Goal: Information Seeking & Learning: Understand process/instructions

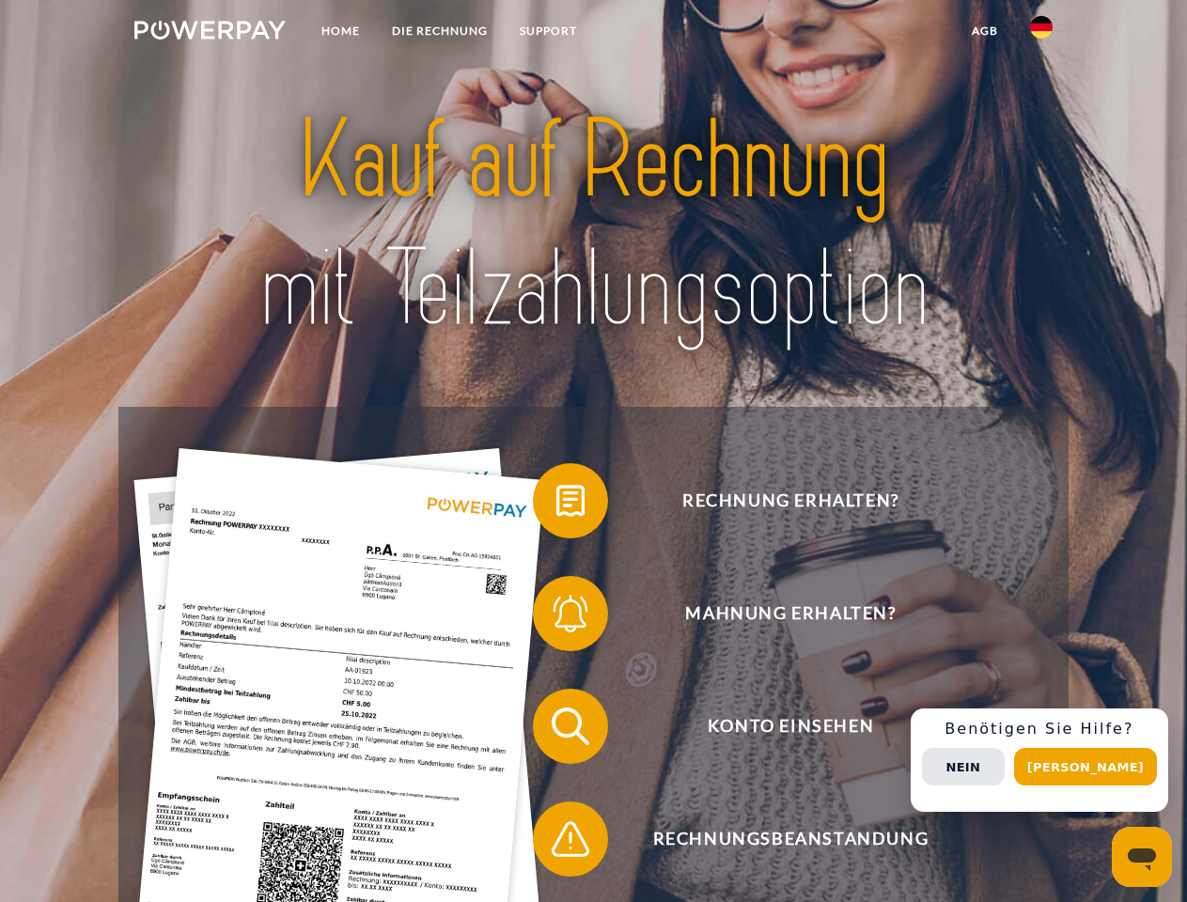
click at [210, 33] on img at bounding box center [209, 30] width 151 height 19
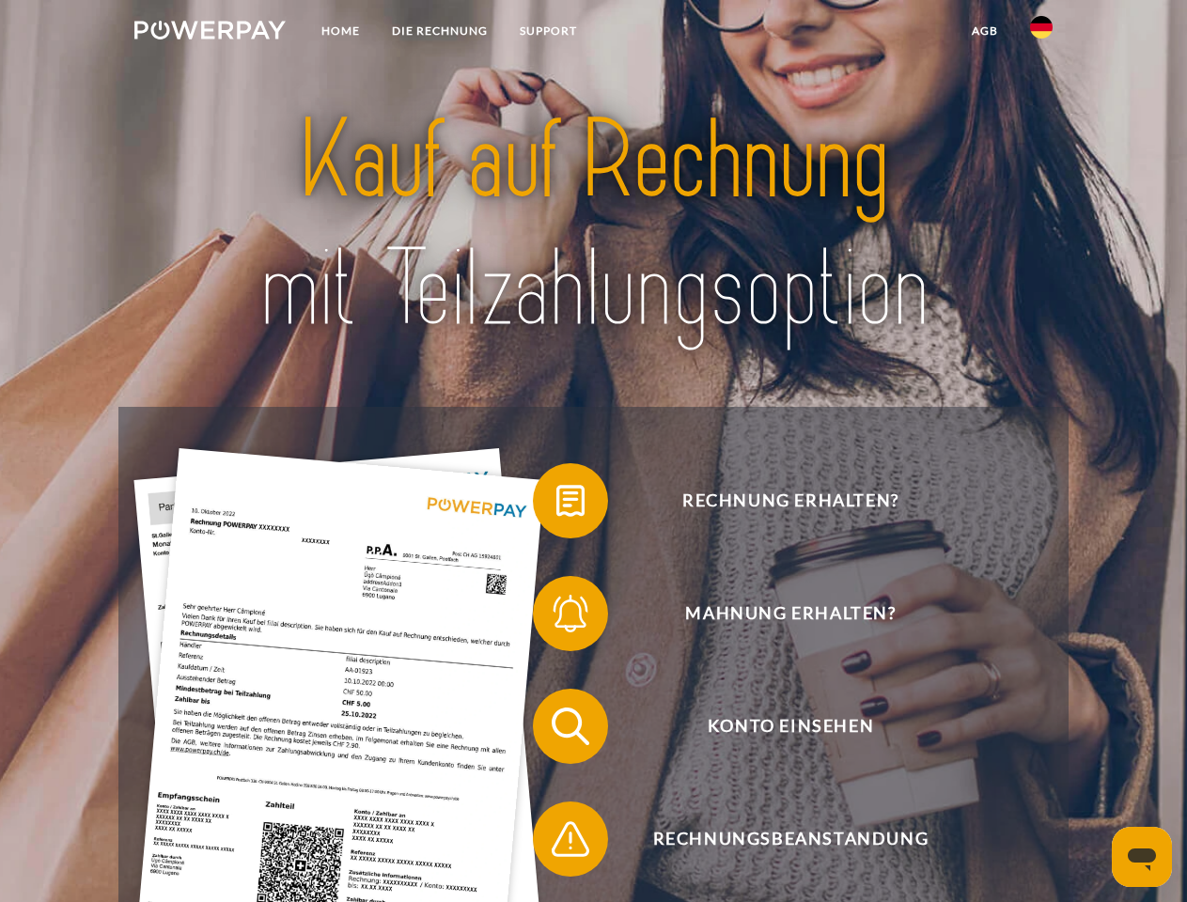
click at [1041, 33] on img at bounding box center [1041, 27] width 23 height 23
click at [984, 31] on link "agb" at bounding box center [985, 31] width 58 height 34
click at [556, 505] on span at bounding box center [542, 501] width 94 height 94
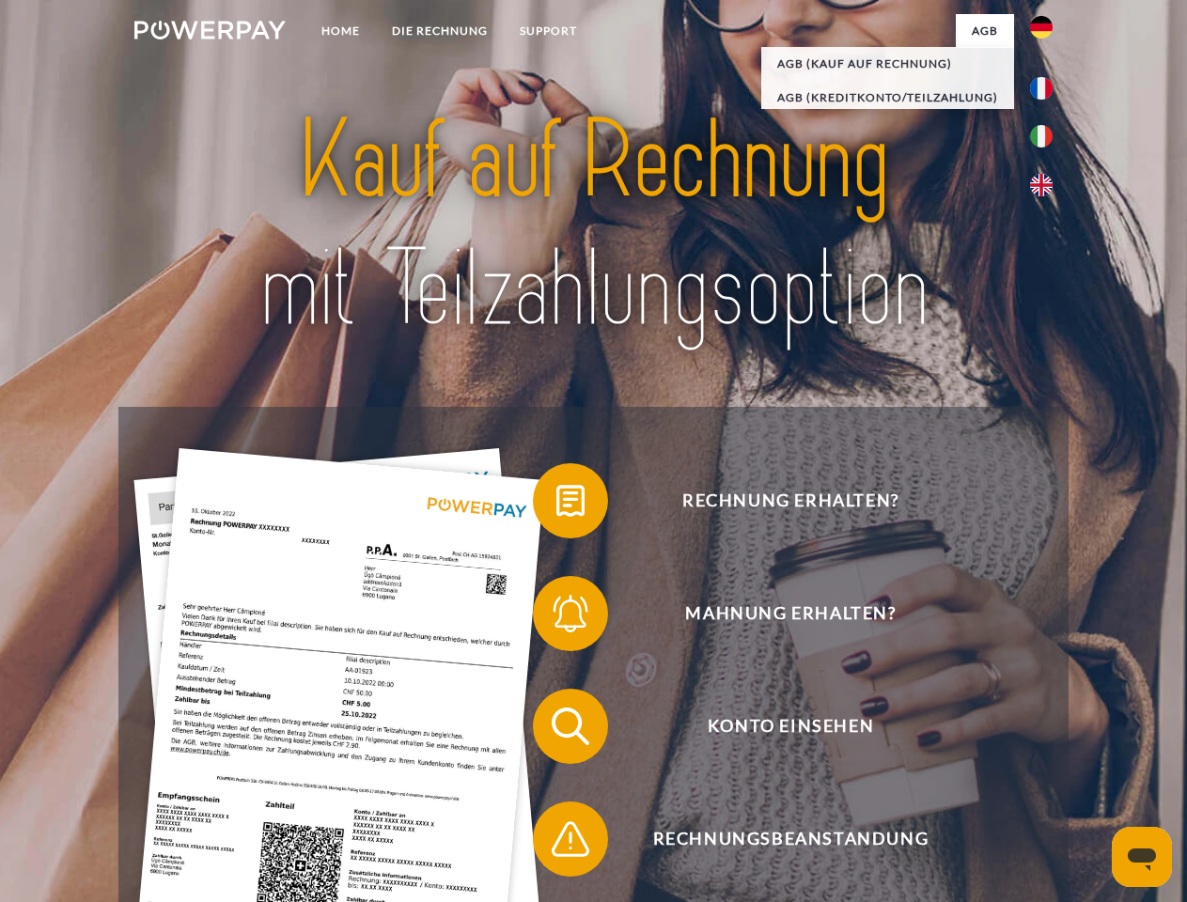
click at [556, 617] on div "Rechnung erhalten? Mahnung erhalten? Konto einsehen" at bounding box center [592, 783] width 949 height 752
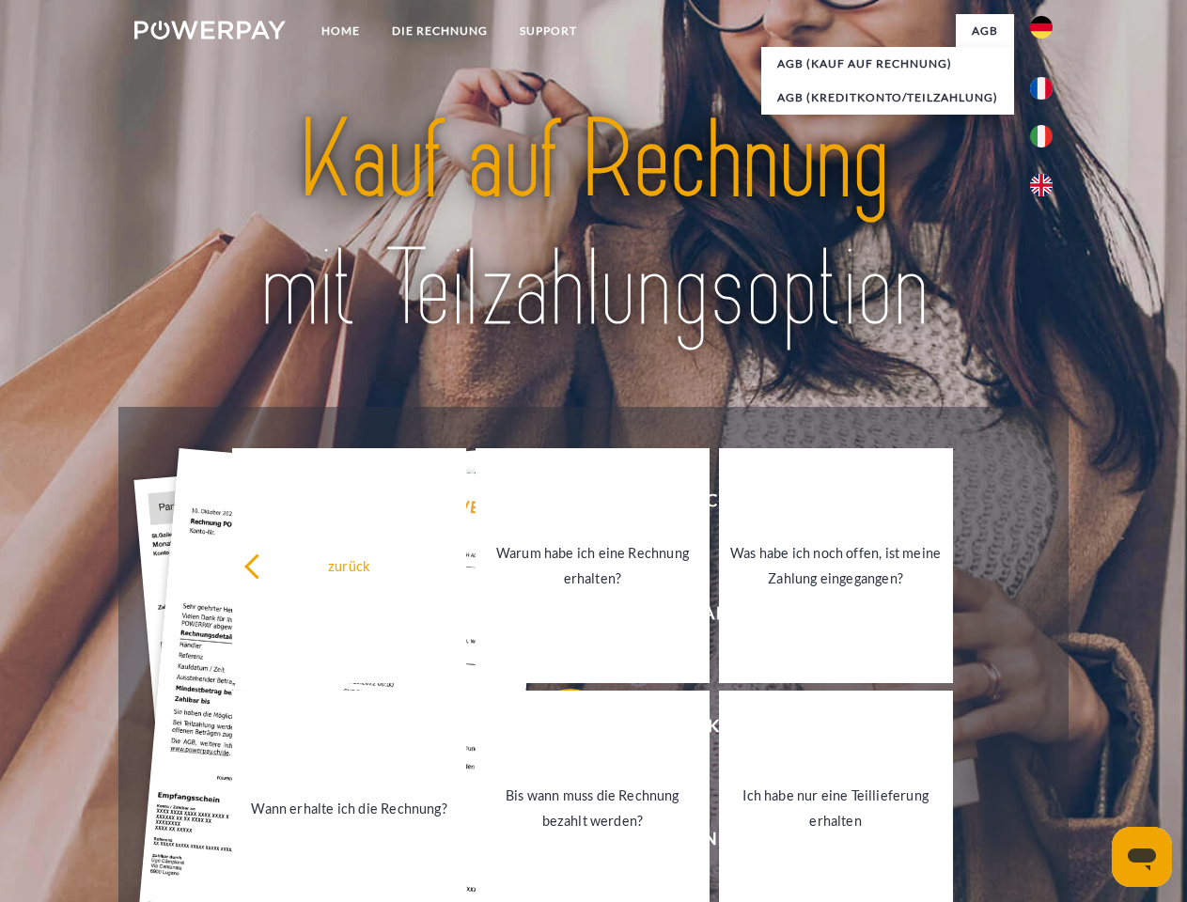
click at [556, 730] on link "Bis wann muss die Rechnung bezahlt werden?" at bounding box center [592, 808] width 234 height 235
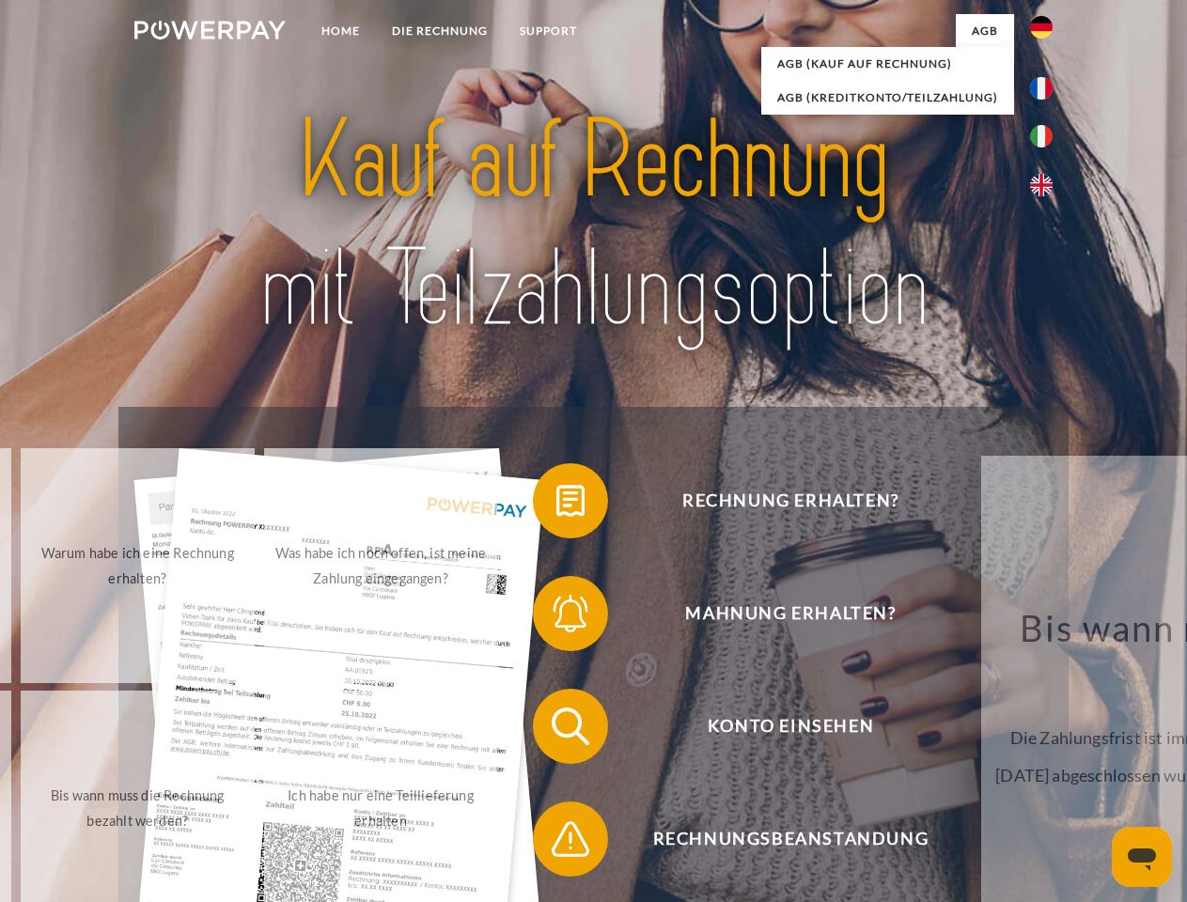
click at [556, 843] on div "Rechnung erhalten? Mahnung erhalten? Konto einsehen" at bounding box center [592, 783] width 949 height 752
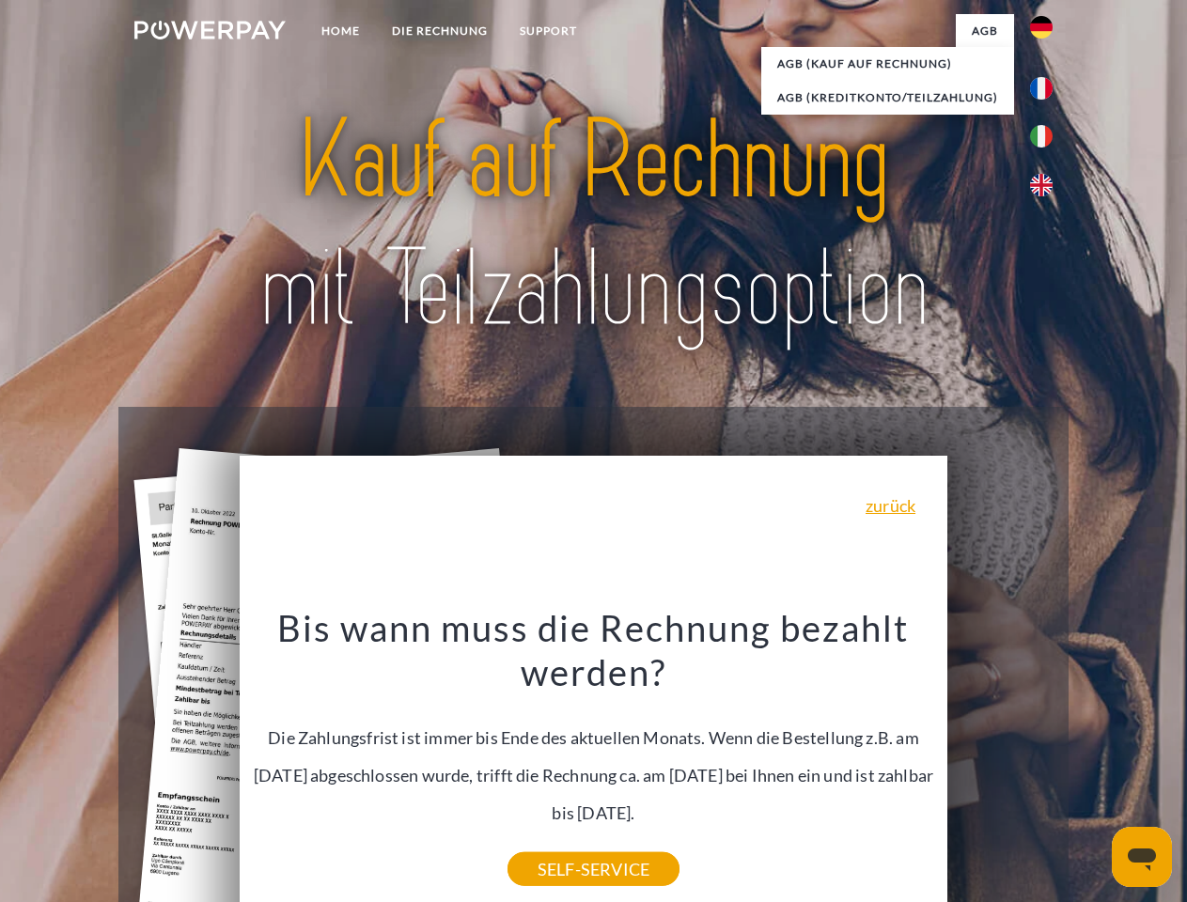
click at [1046, 760] on div "Rechnung erhalten? Mahnung erhalten? Konto einsehen" at bounding box center [592, 783] width 949 height 752
click at [1000, 764] on span "Konto einsehen" at bounding box center [790, 726] width 460 height 75
click at [1092, 767] on header "Home DIE RECHNUNG SUPPORT" at bounding box center [593, 649] width 1187 height 1298
